Goal: Communication & Community: Answer question/provide support

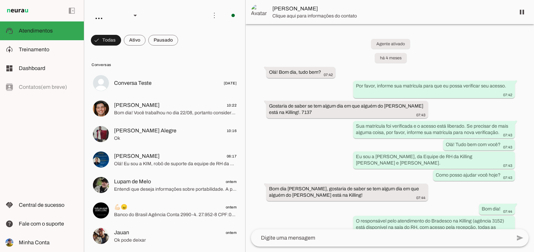
scroll to position [1934, 0]
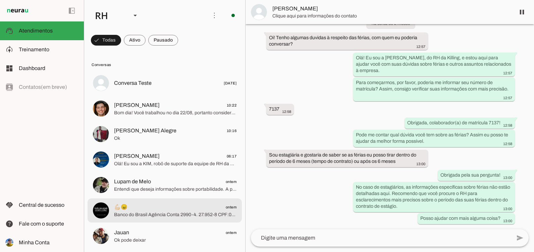
click at [143, 210] on span "💪🏻😠 ontem" at bounding box center [175, 207] width 122 height 8
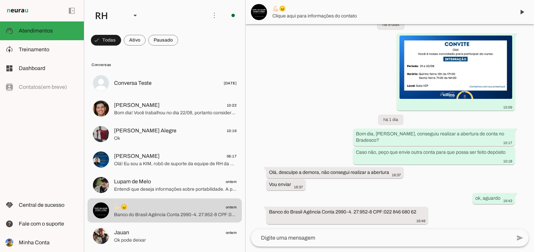
scroll to position [745, 0]
drag, startPoint x: 335, startPoint y: 212, endPoint x: 346, endPoint y: 212, distance: 10.4
click at [0, 0] on slot "Banco do Brasil Agência Conta 2990-4. 27.952-8 CPF:022 846 680 62" at bounding box center [0, 0] width 0 height 0
drag, startPoint x: 353, startPoint y: 212, endPoint x: 372, endPoint y: 212, distance: 19.1
click at [0, 0] on slot "Banco do Brasil Agência Conta 2990-4. 27.952-8 CPF:022 846 680 62" at bounding box center [0, 0] width 0 height 0
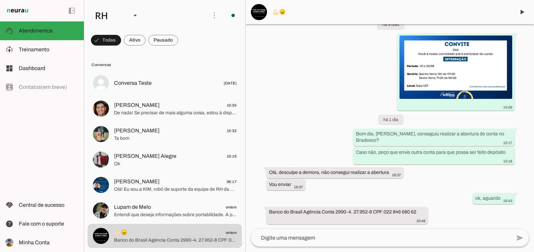
scroll to position [0, 0]
